Goal: Task Accomplishment & Management: Manage account settings

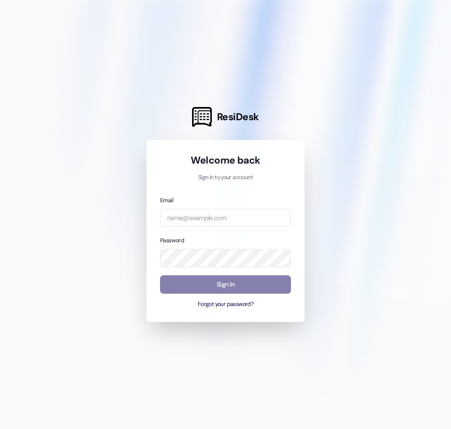
click at [372, 206] on div at bounding box center [225, 214] width 451 height 429
paste input "[EMAIL_ADDRESS][DOMAIN_NAME]"
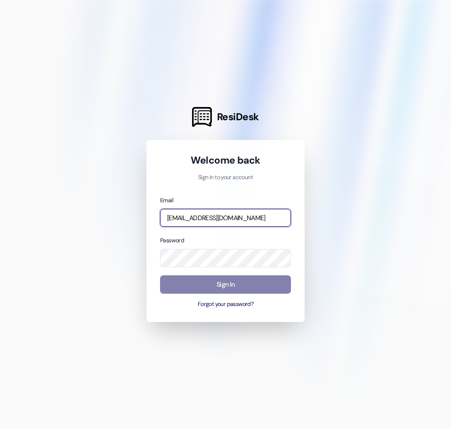
scroll to position [0, 19]
type input "[EMAIL_ADDRESS][DOMAIN_NAME]"
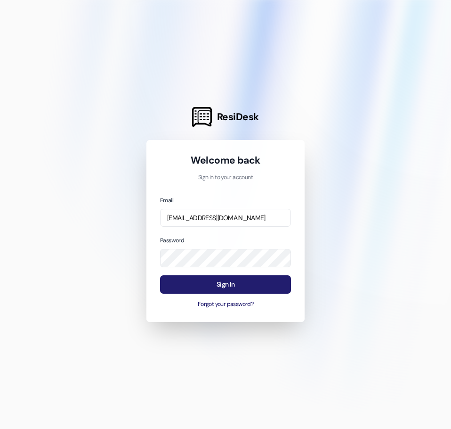
click at [188, 288] on button "Sign In" at bounding box center [225, 284] width 131 height 18
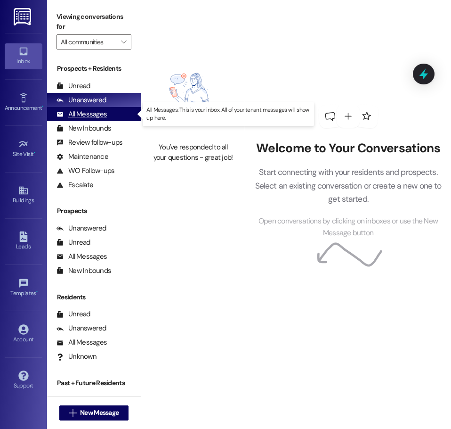
click at [82, 114] on div "All Messages" at bounding box center [82, 114] width 50 height 10
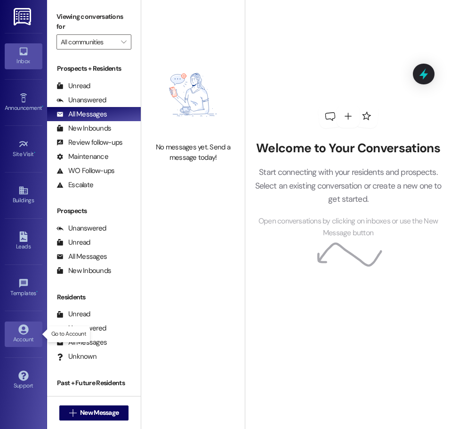
click at [20, 329] on icon at bounding box center [23, 329] width 10 height 10
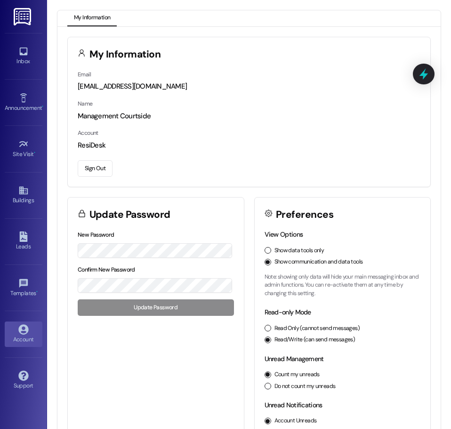
click at [97, 167] on button "Sign Out" at bounding box center [95, 168] width 35 height 16
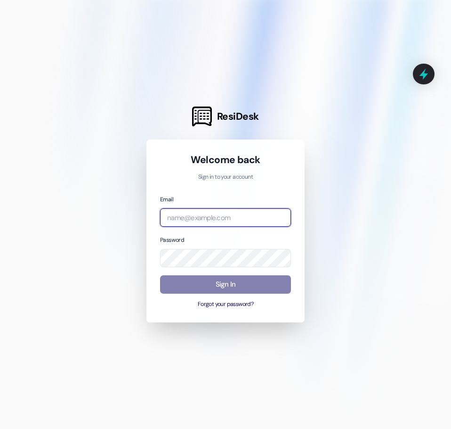
paste input "[EMAIL_ADDRESS][DOMAIN_NAME]"
type input "[EMAIL_ADDRESS][DOMAIN_NAME]"
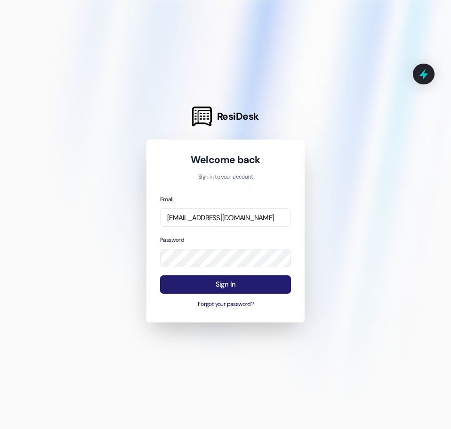
click at [178, 283] on button "Sign In" at bounding box center [225, 284] width 131 height 18
click at [193, 285] on button "Sign In" at bounding box center [225, 284] width 131 height 18
